Goal: Book appointment/travel/reservation

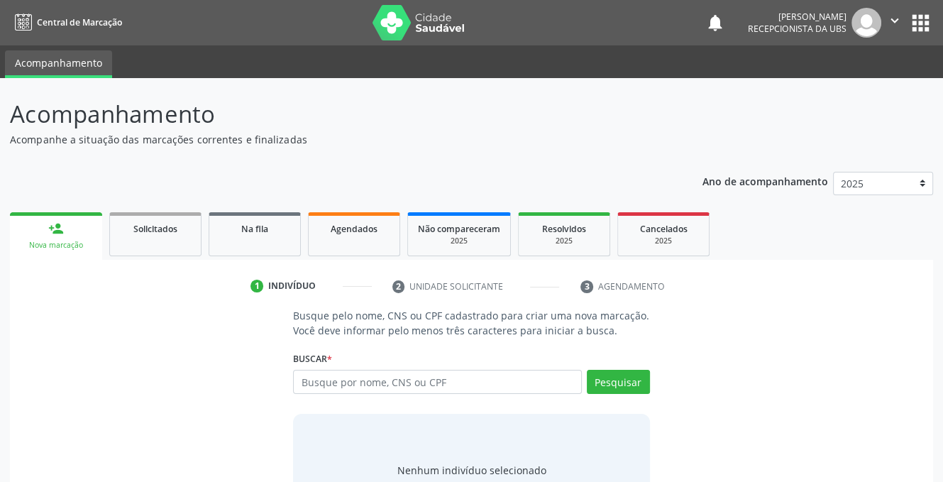
click at [389, 379] on input "text" at bounding box center [437, 382] width 288 height 24
type input "702305110475510"
click at [613, 379] on button "Pesquisar" at bounding box center [618, 382] width 63 height 24
type input "702305110475510"
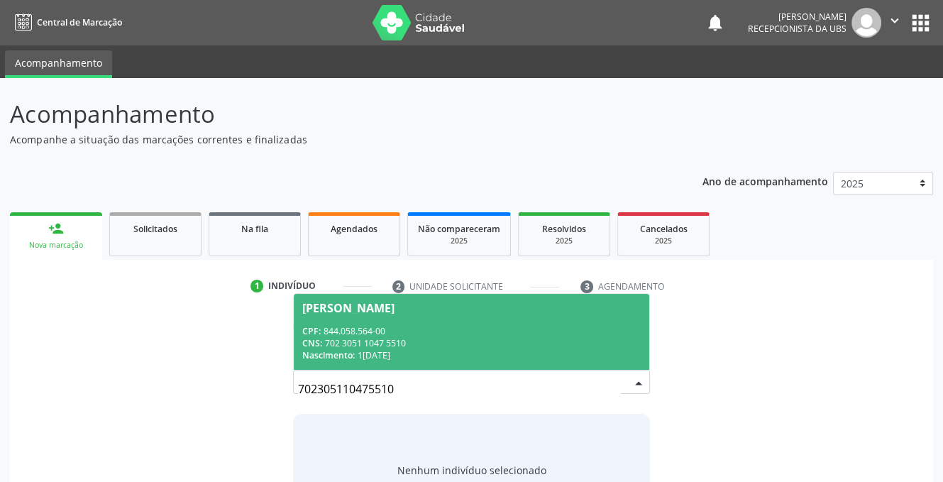
click at [340, 314] on span "[PERSON_NAME] CPF: 844.058.564-00 CNS: 702 3051 1047 5510 Nascimento: [DATE]" at bounding box center [471, 332] width 355 height 76
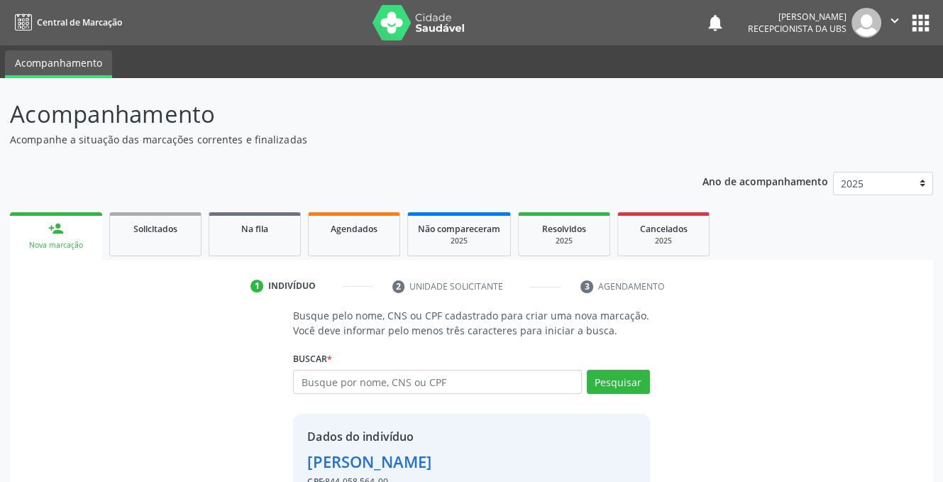
scroll to position [86, 0]
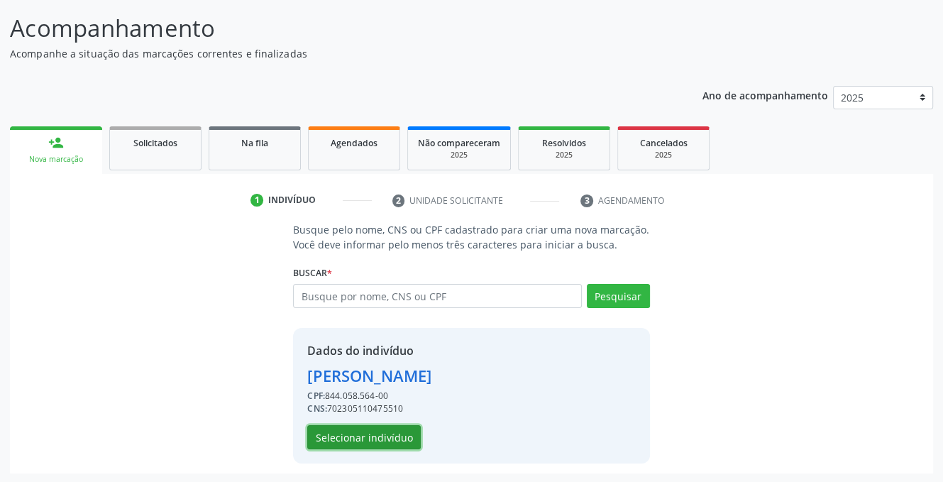
click at [343, 437] on button "Selecionar indivíduo" at bounding box center [363, 437] width 113 height 24
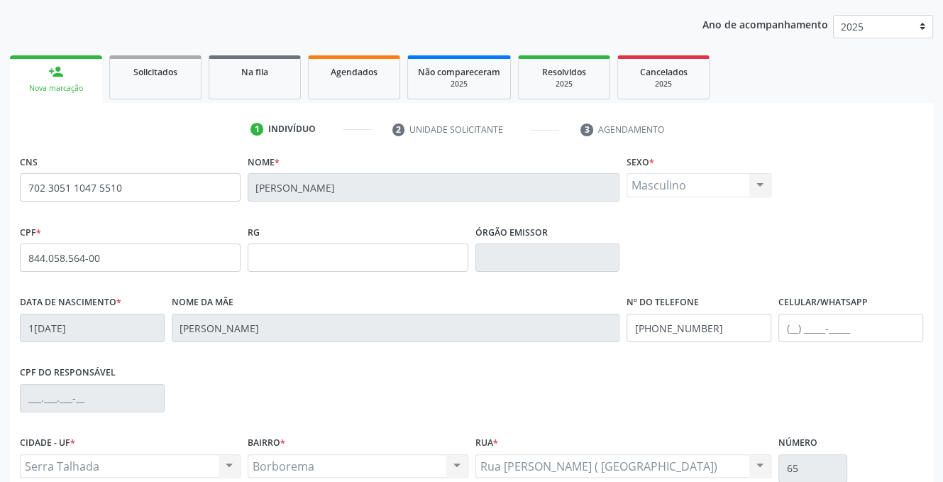
scroll to position [287, 0]
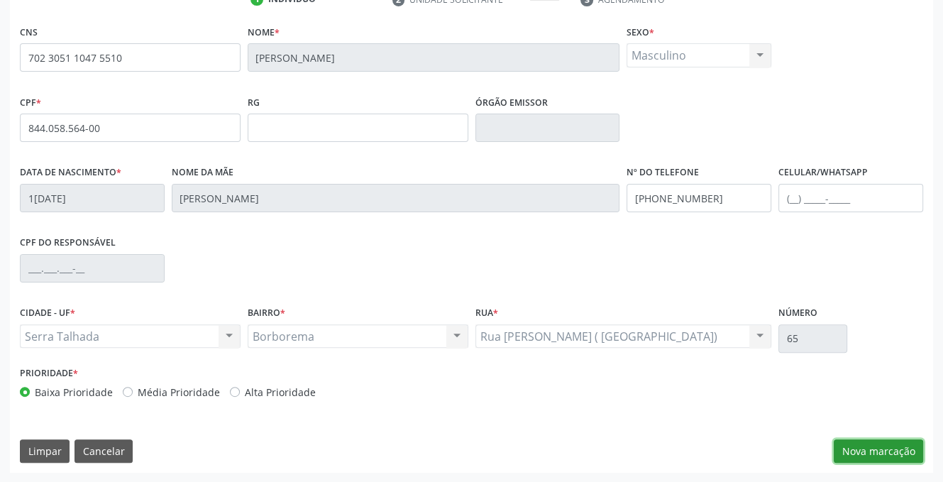
click at [855, 445] on button "Nova marcação" at bounding box center [877, 451] width 89 height 24
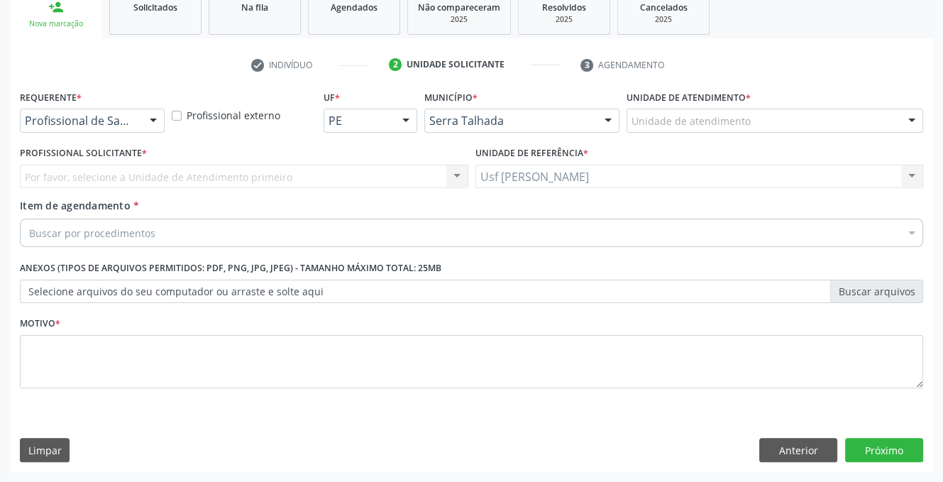
scroll to position [221, 0]
click at [152, 117] on div at bounding box center [153, 122] width 21 height 24
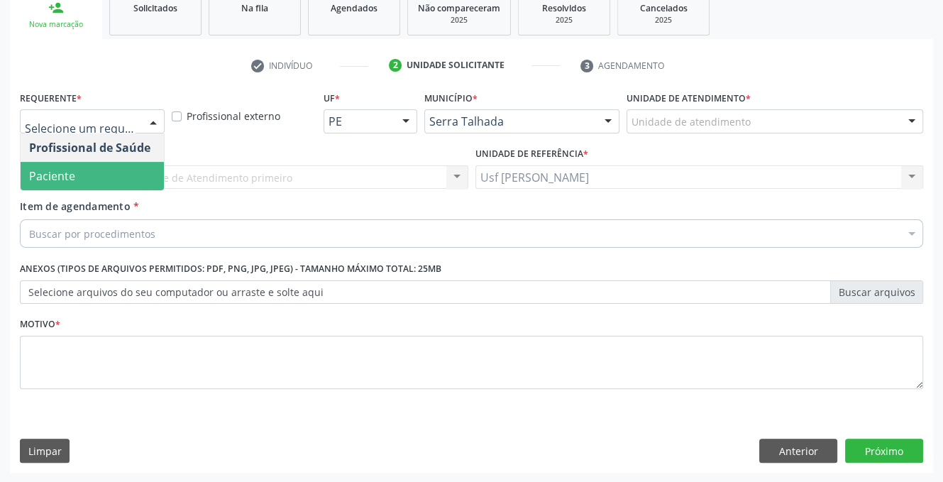
click at [102, 184] on span "Paciente" at bounding box center [92, 176] width 143 height 28
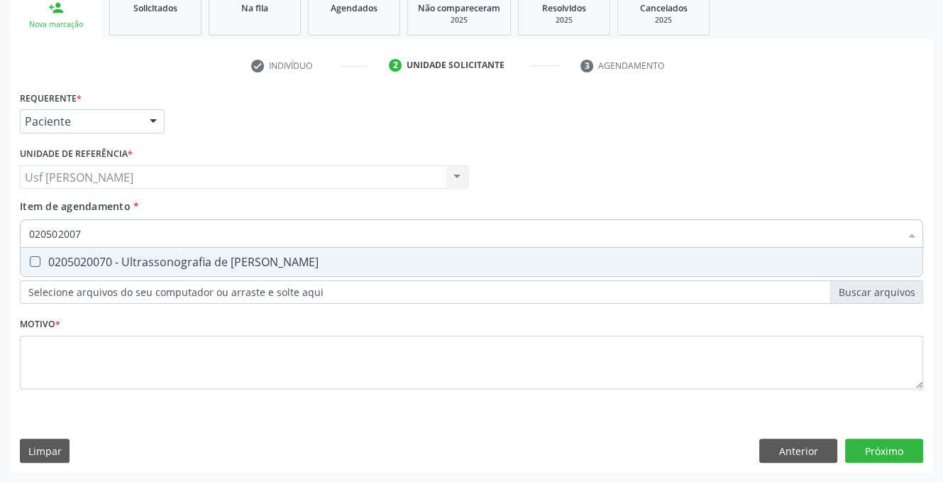
type input "0205020070"
click at [35, 261] on Escrotal at bounding box center [35, 261] width 11 height 11
click at [30, 261] on Escrotal "checkbox" at bounding box center [25, 261] width 9 height 9
checkbox Escrotal "true"
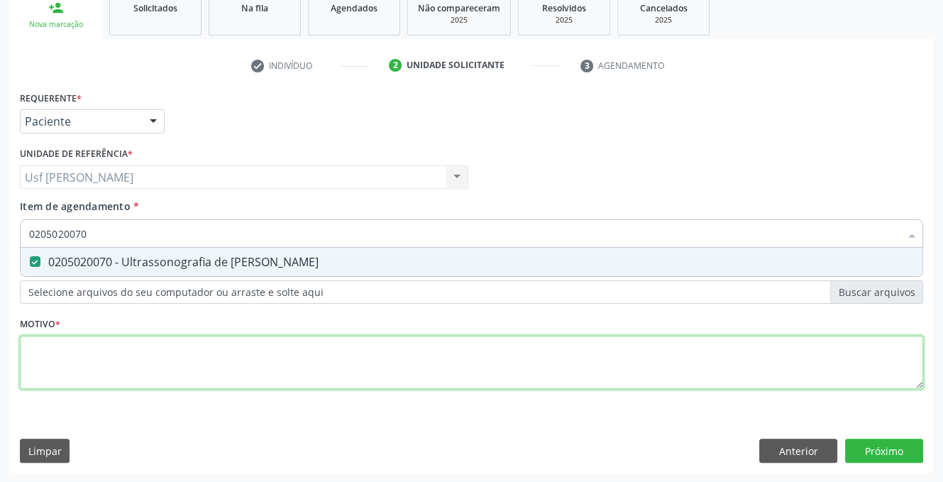
click at [43, 351] on div "Requerente * Paciente Profissional de Saúde Paciente Nenhum resultado encontrad…" at bounding box center [471, 247] width 903 height 321
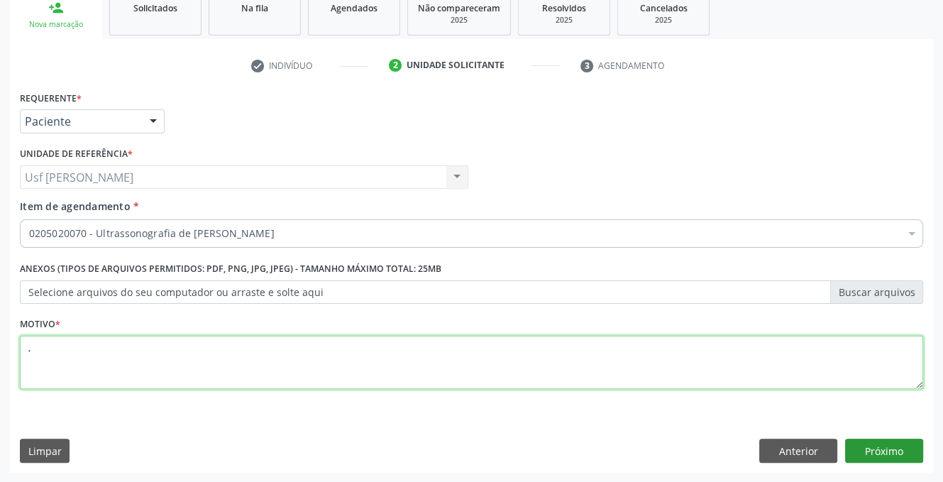
type textarea ","
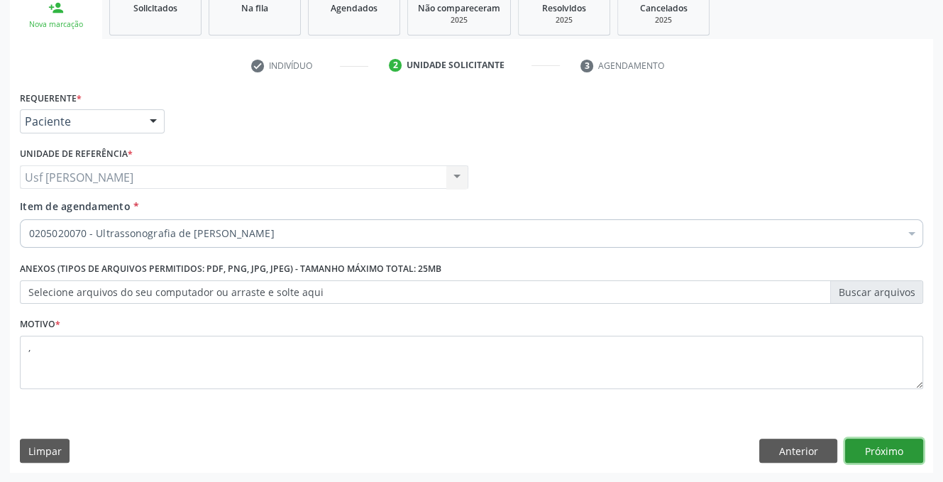
click at [857, 448] on button "Próximo" at bounding box center [884, 450] width 78 height 24
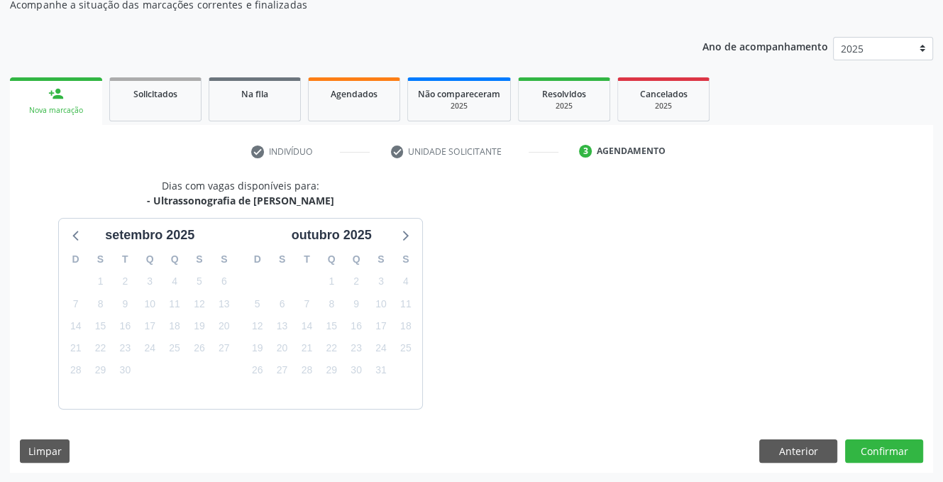
scroll to position [176, 0]
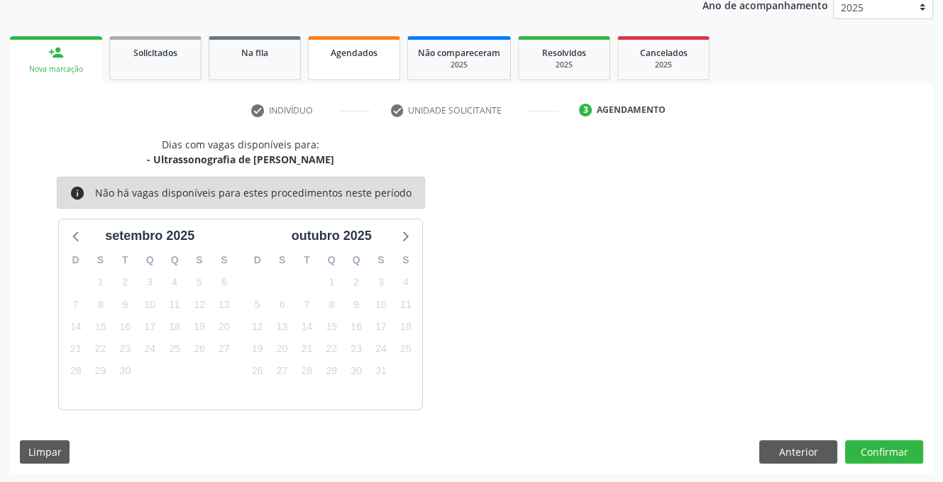
click at [346, 59] on link "Agendados" at bounding box center [354, 58] width 92 height 44
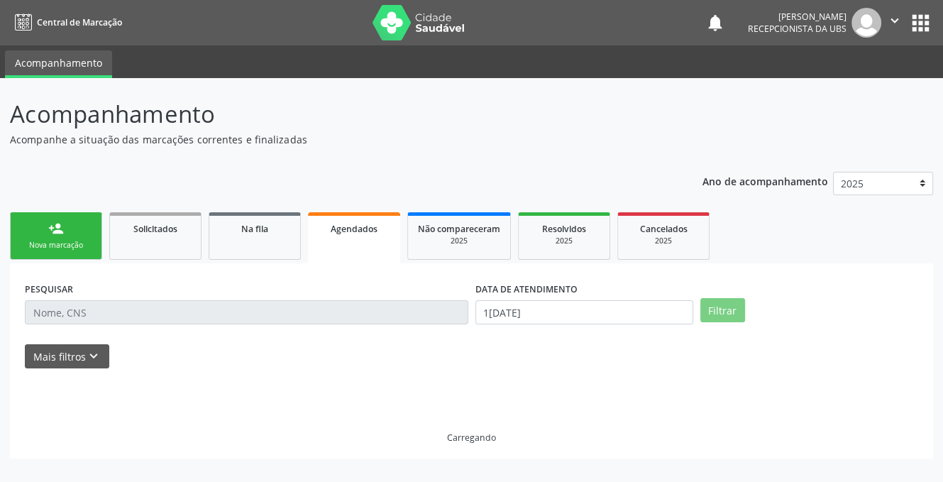
scroll to position [0, 0]
